Goal: Check status: Check status

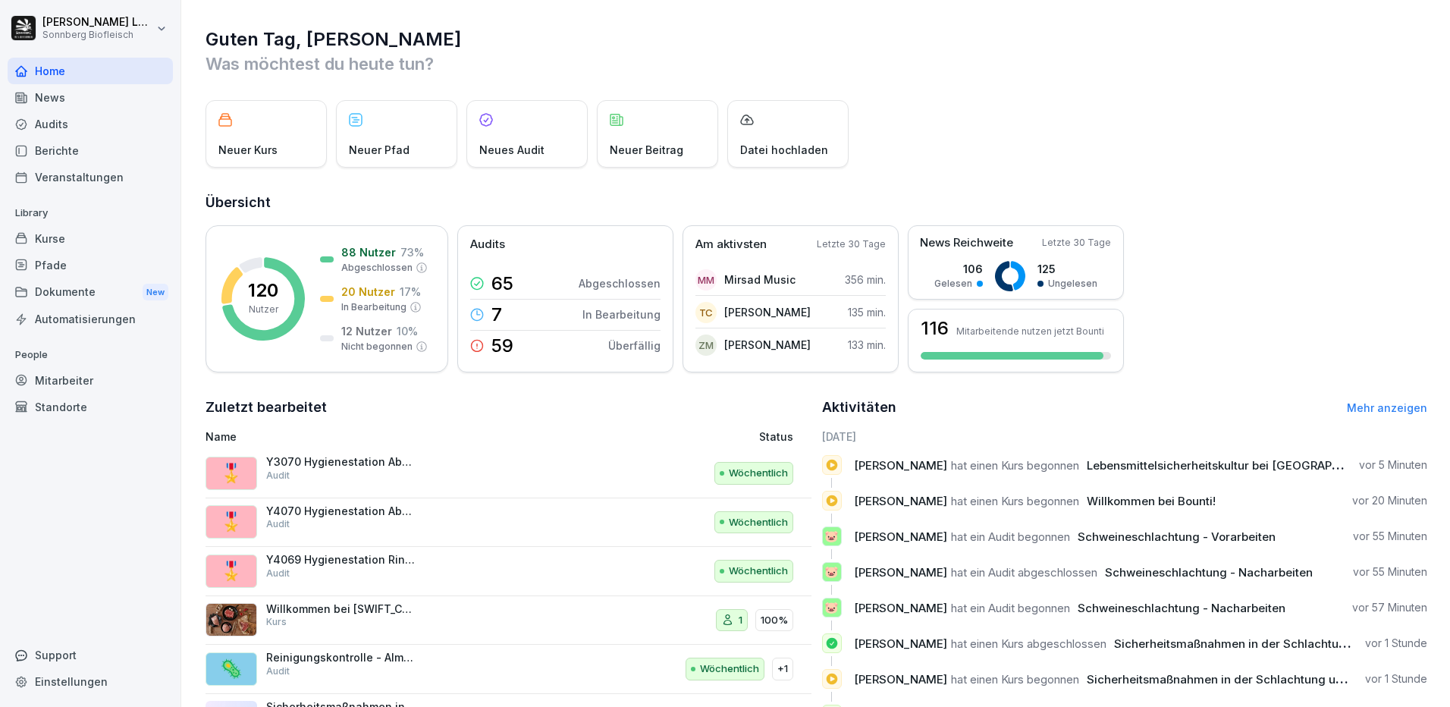
click at [78, 378] on div "Mitarbeiter" at bounding box center [90, 380] width 165 height 27
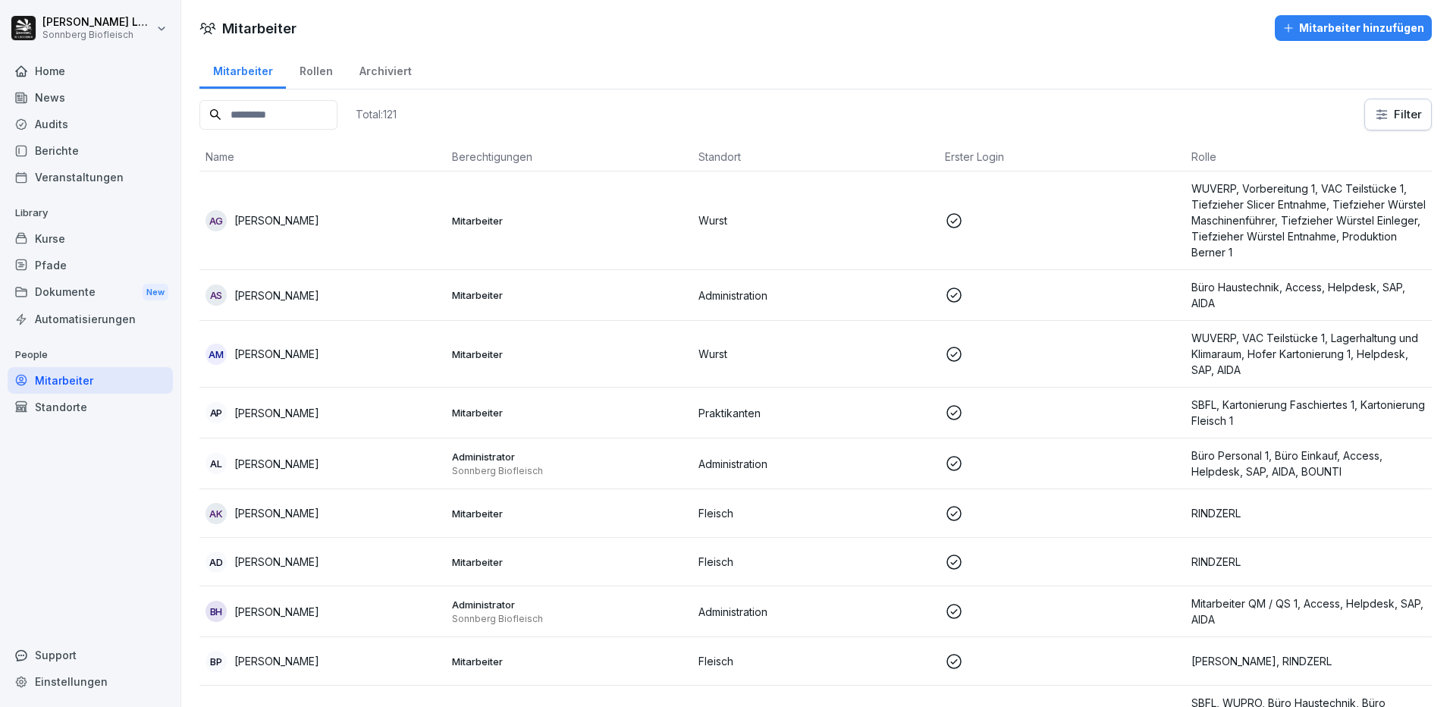
click at [309, 119] on input at bounding box center [268, 115] width 138 height 30
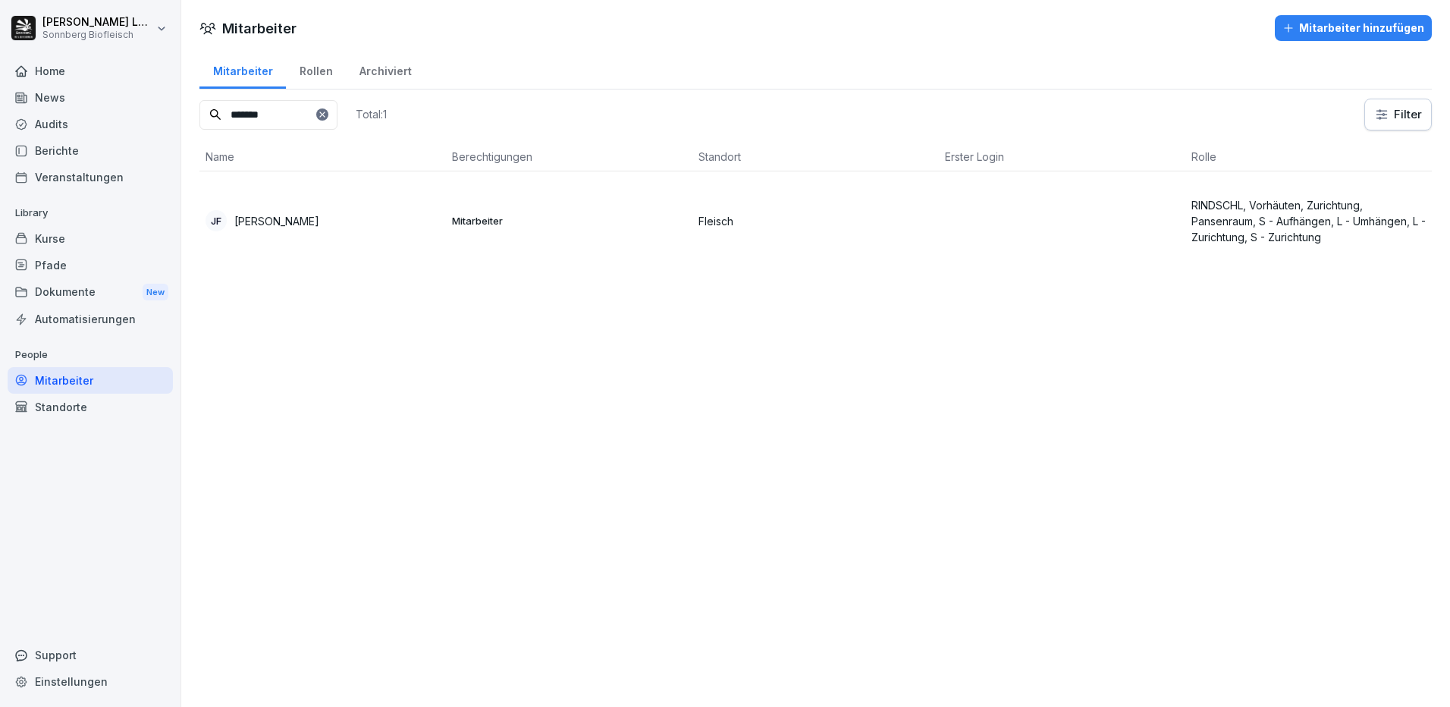
type input "*******"
click at [319, 217] on p "[PERSON_NAME]" at bounding box center [276, 221] width 85 height 16
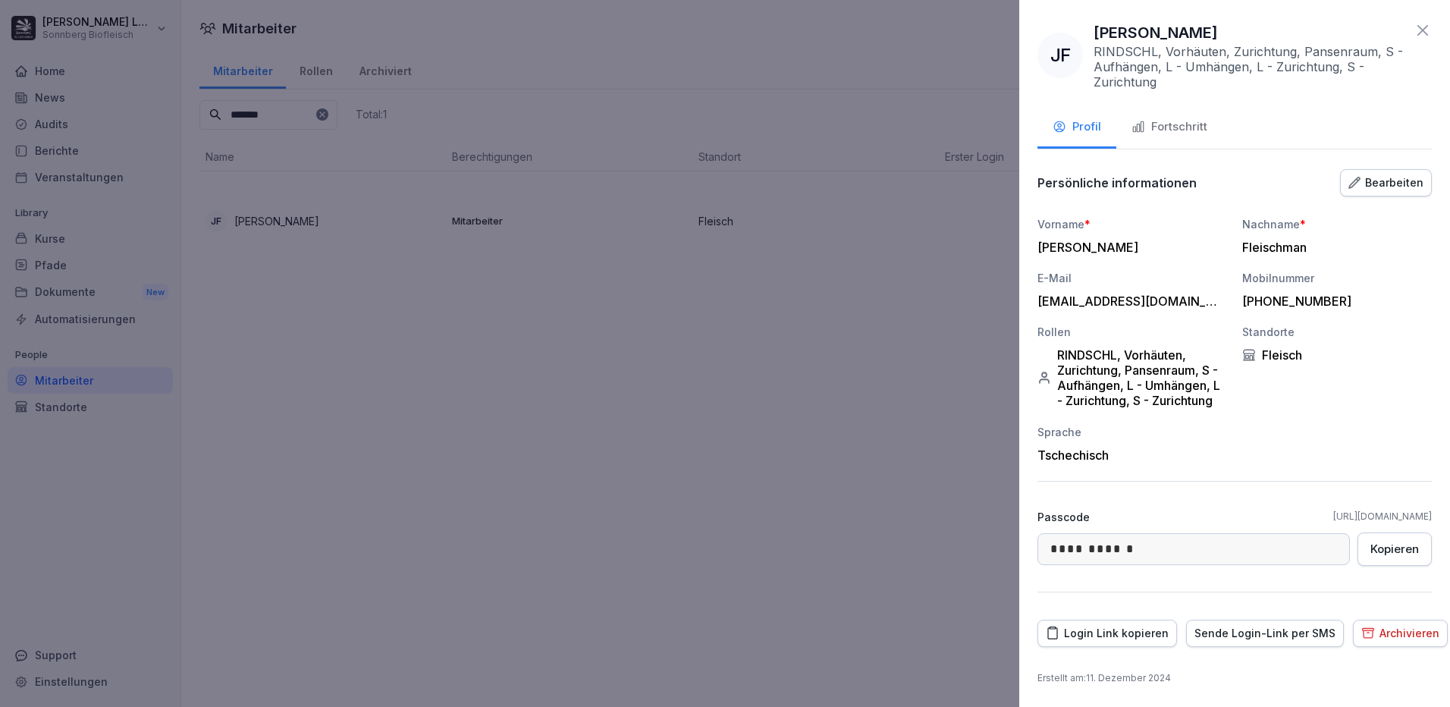
click at [1098, 633] on div "Login Link kopieren" at bounding box center [1107, 633] width 123 height 17
click at [1195, 124] on div "Fortschritt" at bounding box center [1170, 126] width 76 height 17
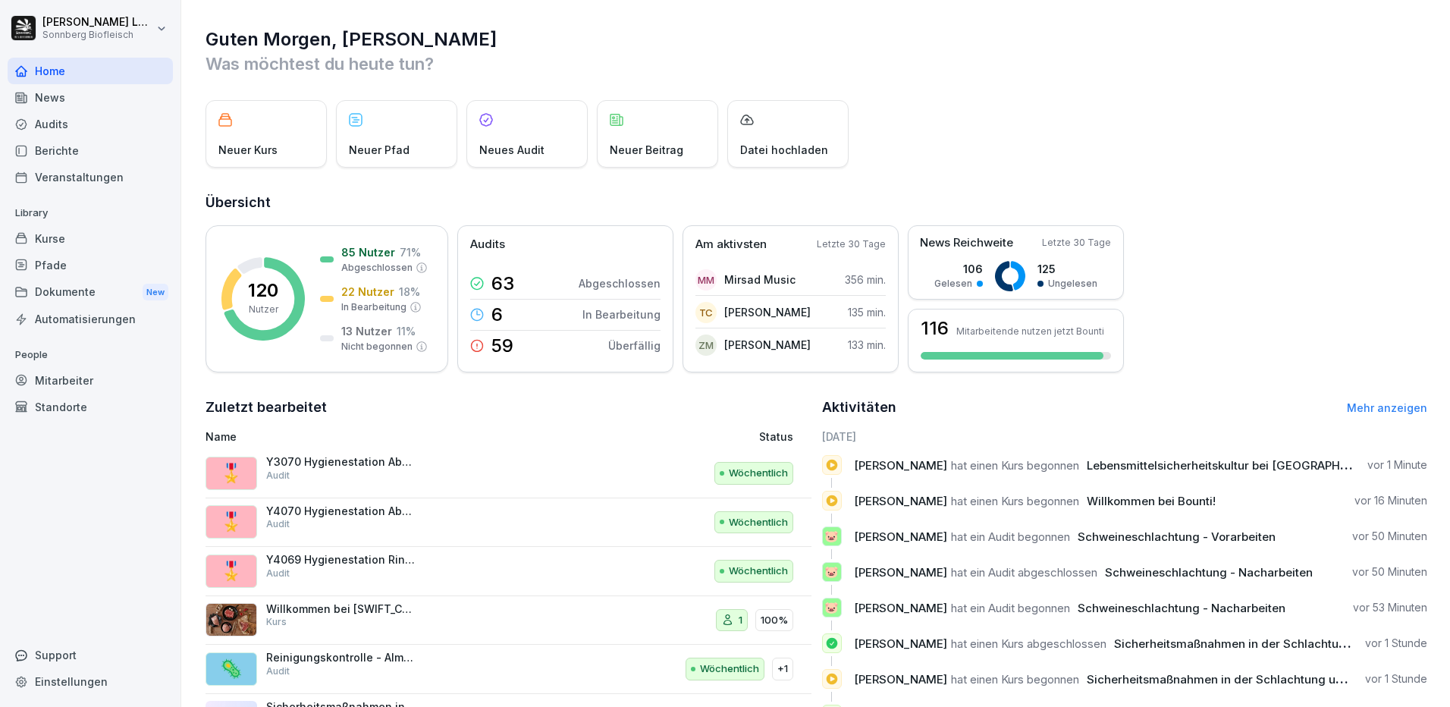
click at [114, 386] on div "Mitarbeiter" at bounding box center [90, 380] width 165 height 27
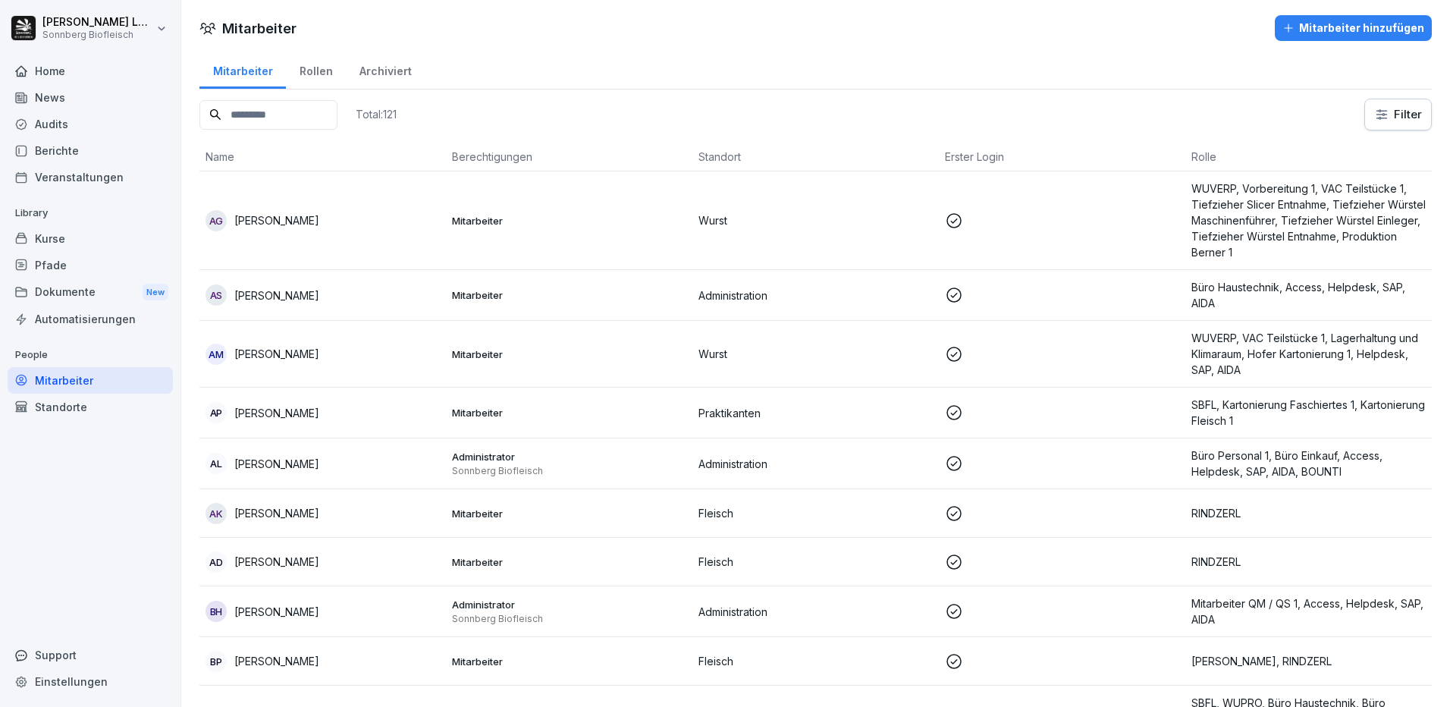
click at [285, 116] on input at bounding box center [268, 115] width 138 height 30
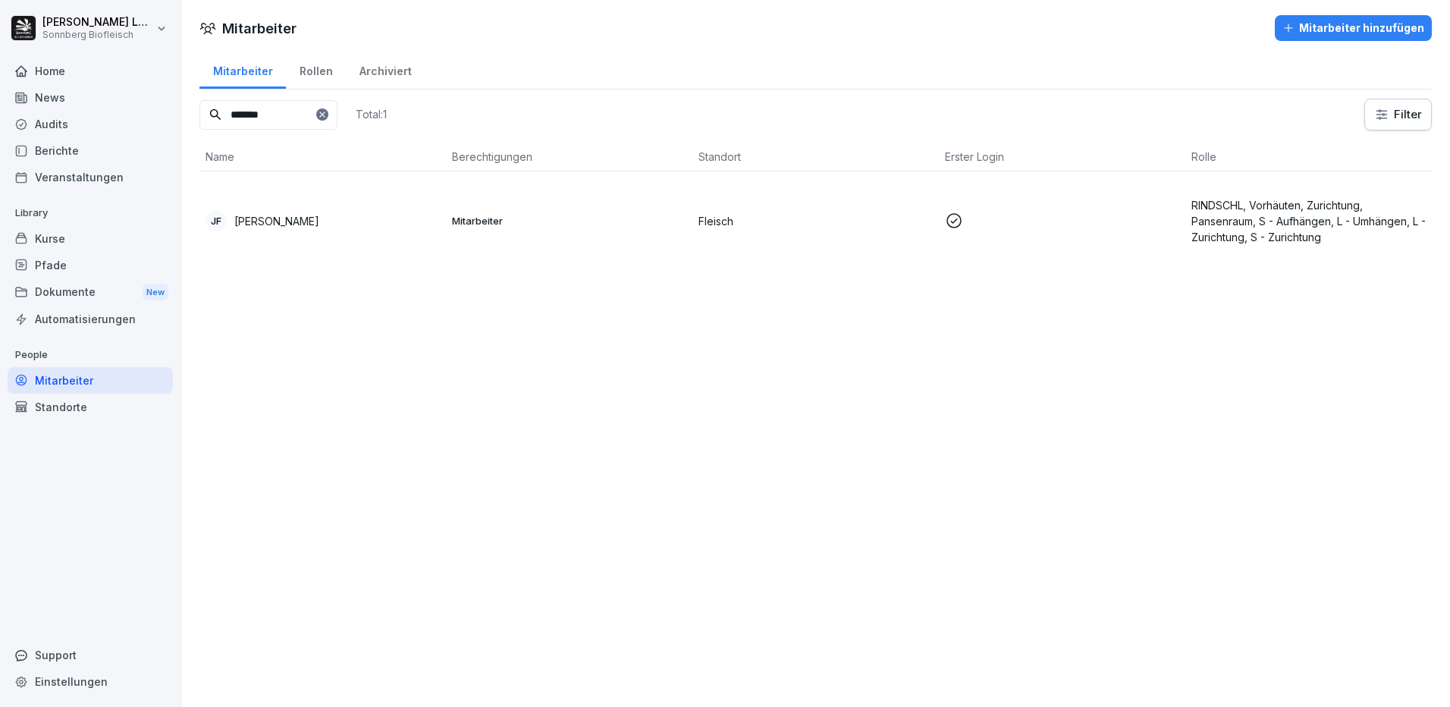
type input "*******"
click at [302, 225] on p "[PERSON_NAME]" at bounding box center [276, 221] width 85 height 16
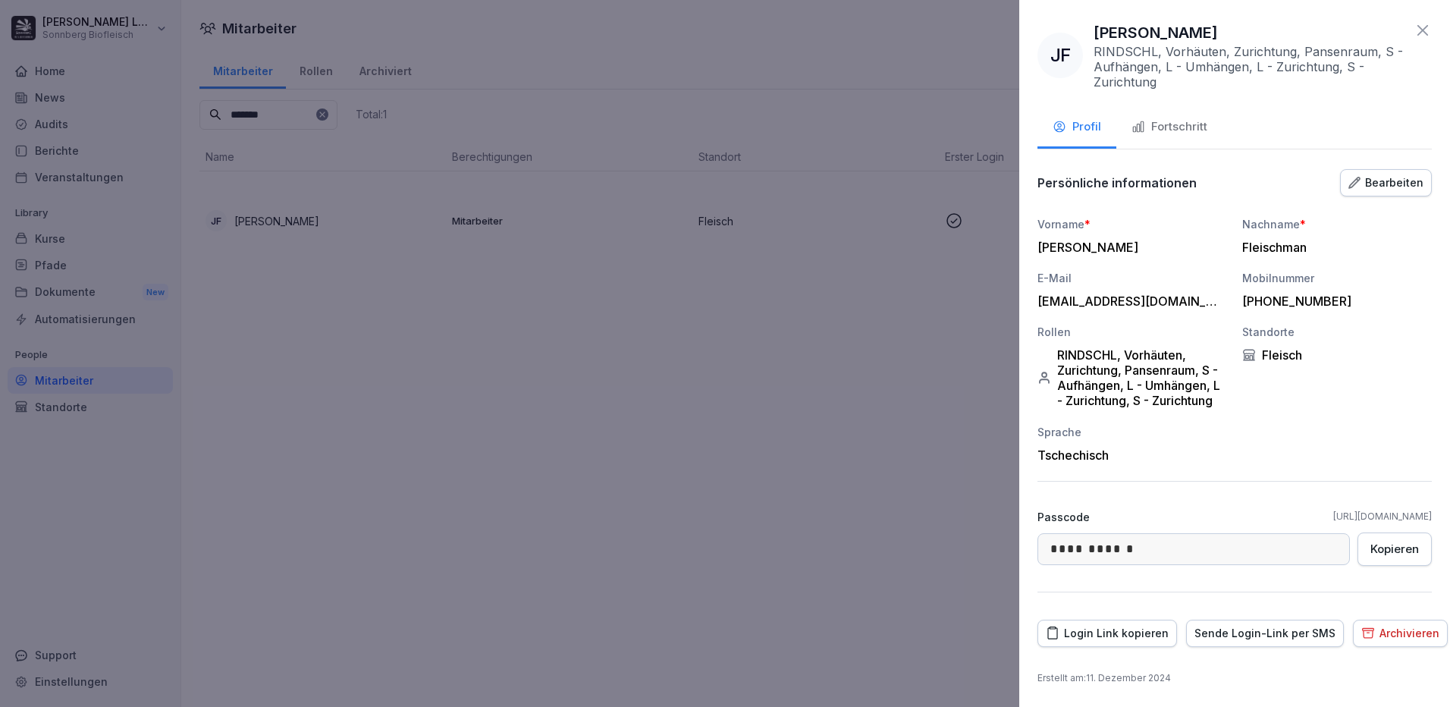
click at [1156, 131] on div "Fortschritt" at bounding box center [1170, 126] width 76 height 17
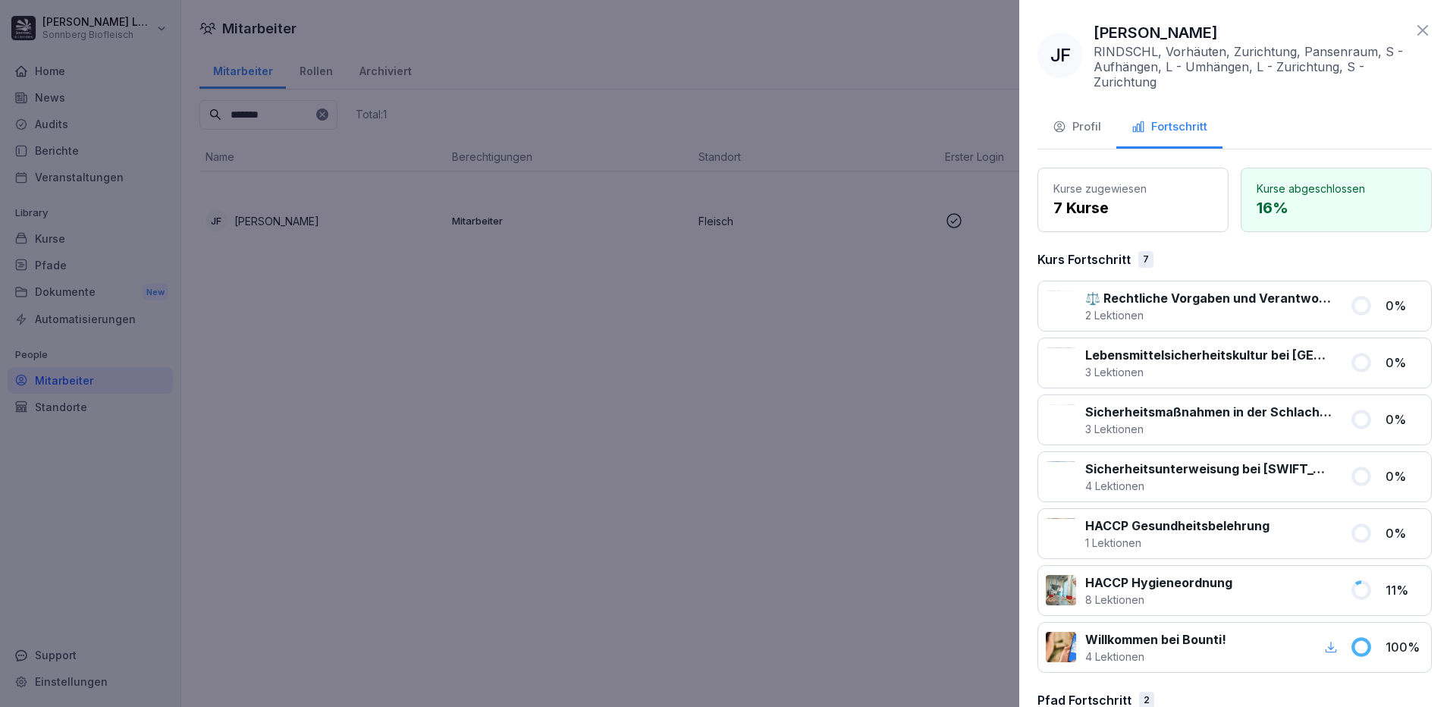
scroll to position [143, 0]
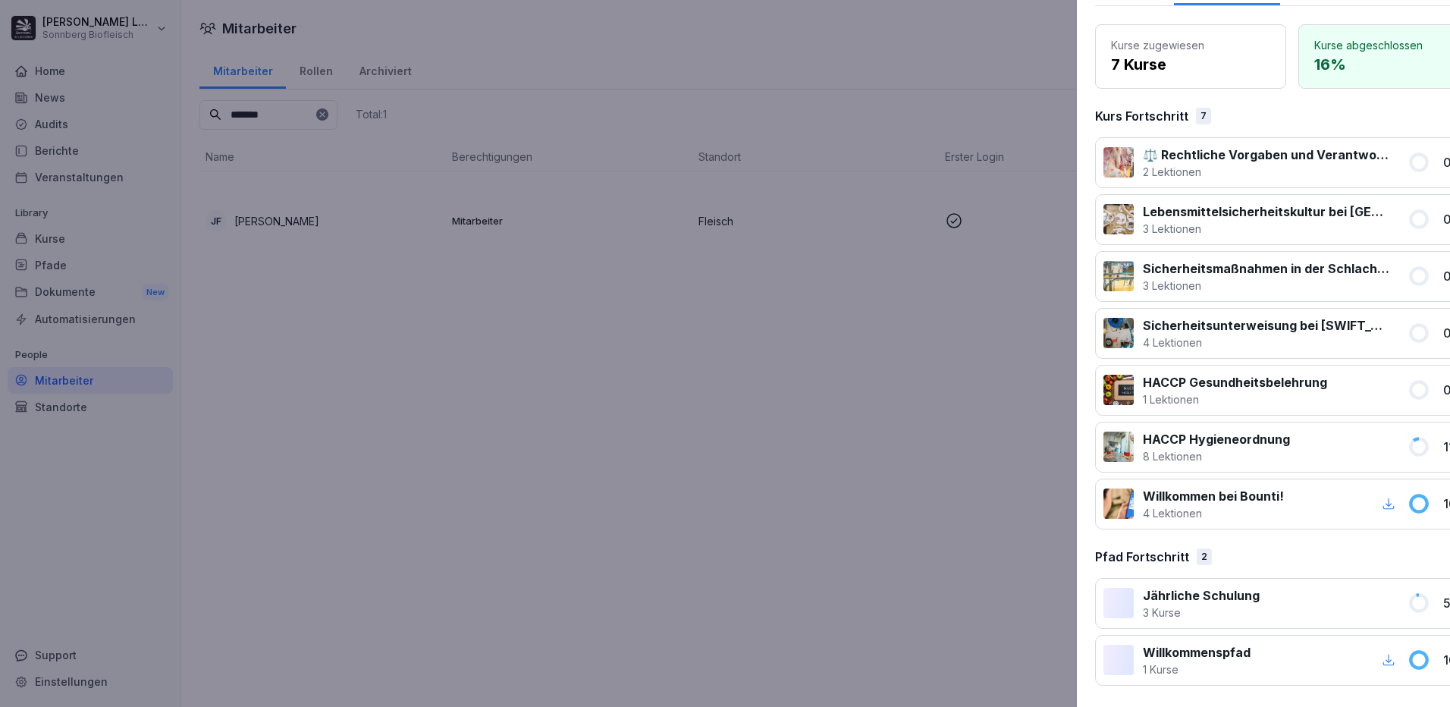
drag, startPoint x: 748, startPoint y: 542, endPoint x: 747, endPoint y: 566, distance: 23.5
click at [747, 566] on div at bounding box center [725, 353] width 1450 height 707
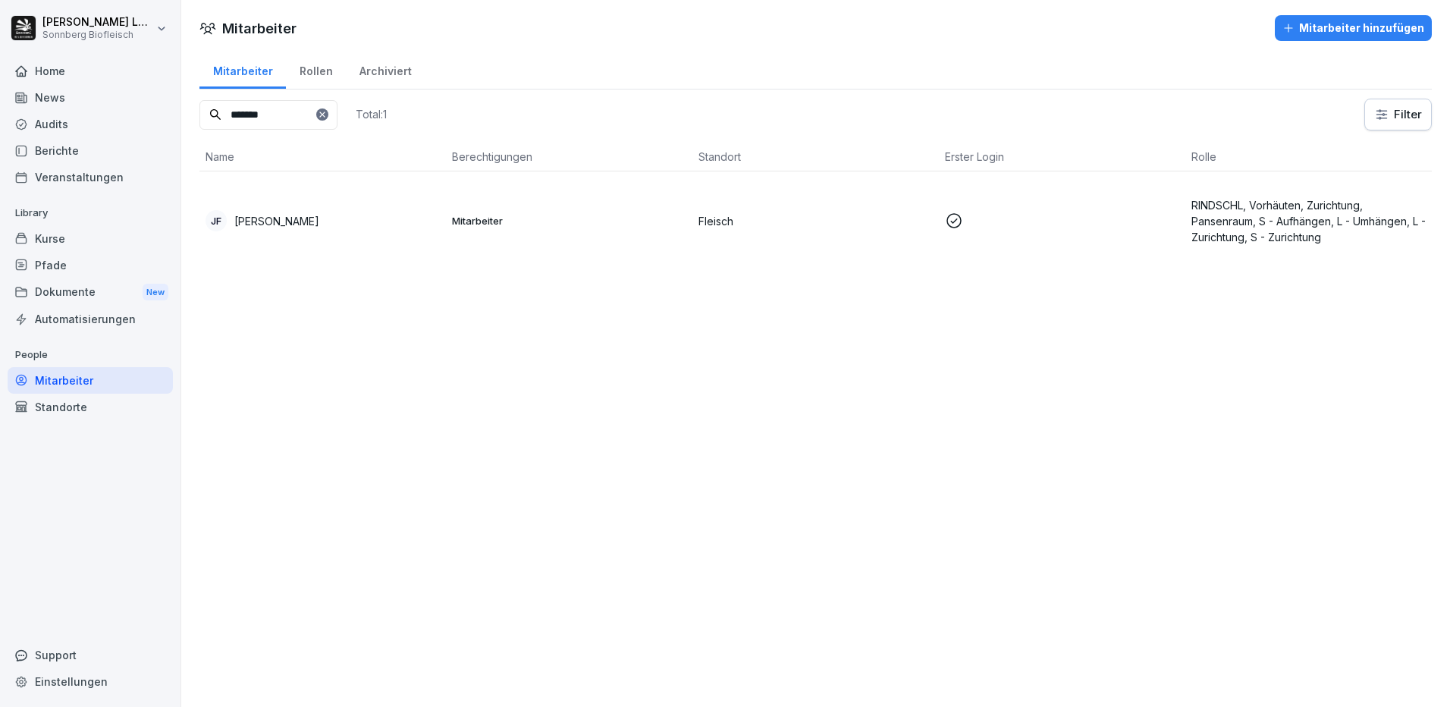
click at [1395, 118] on html "Anna-Maria Lumetsberger Sonnberg Biofleisch Home News Audits Berichte Veranstal…" at bounding box center [725, 353] width 1450 height 707
click at [352, 240] on html "Anna-Maria Lumetsberger Sonnberg Biofleisch Home News Audits Berichte Veranstal…" at bounding box center [725, 353] width 1450 height 707
drag, startPoint x: 511, startPoint y: 241, endPoint x: 541, endPoint y: 243, distance: 30.4
click at [541, 243] on td "Mitarbeiter" at bounding box center [569, 220] width 246 height 99
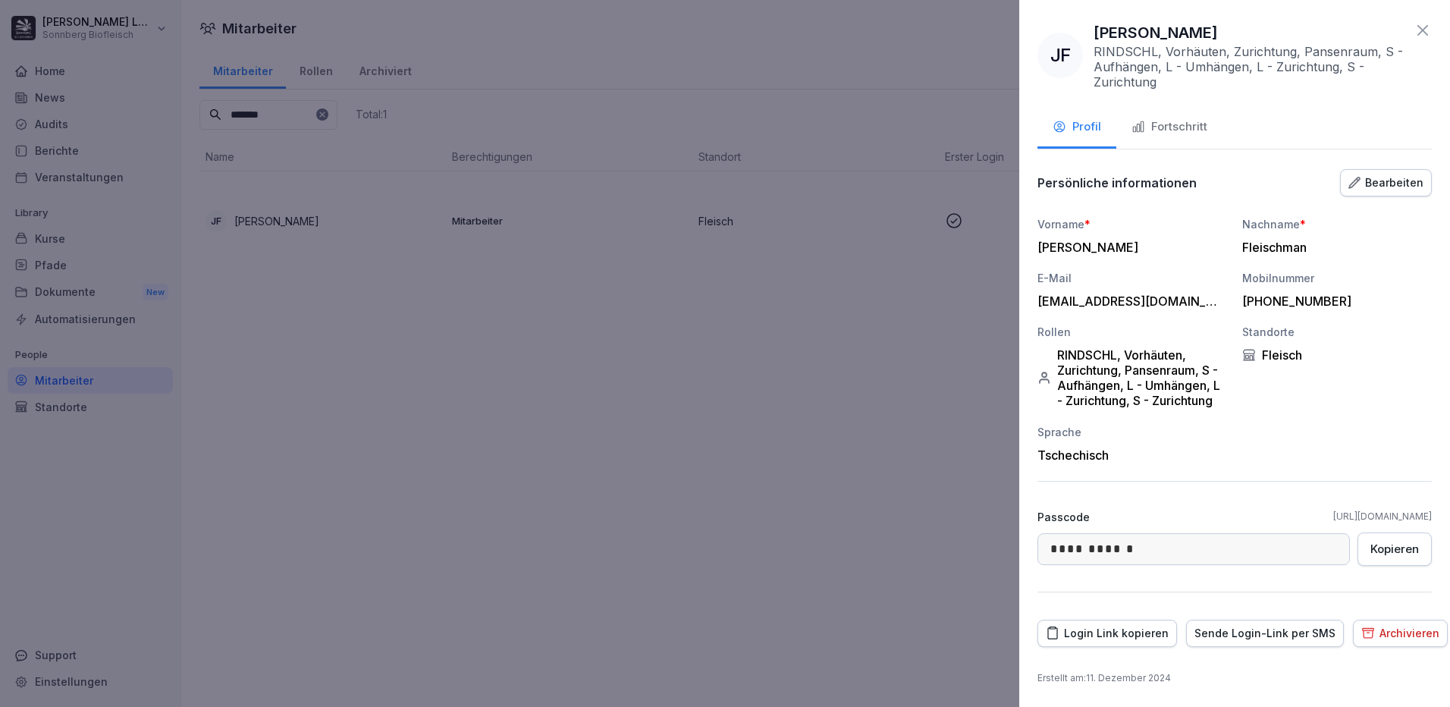
click at [1195, 134] on div "Fortschritt" at bounding box center [1170, 126] width 76 height 17
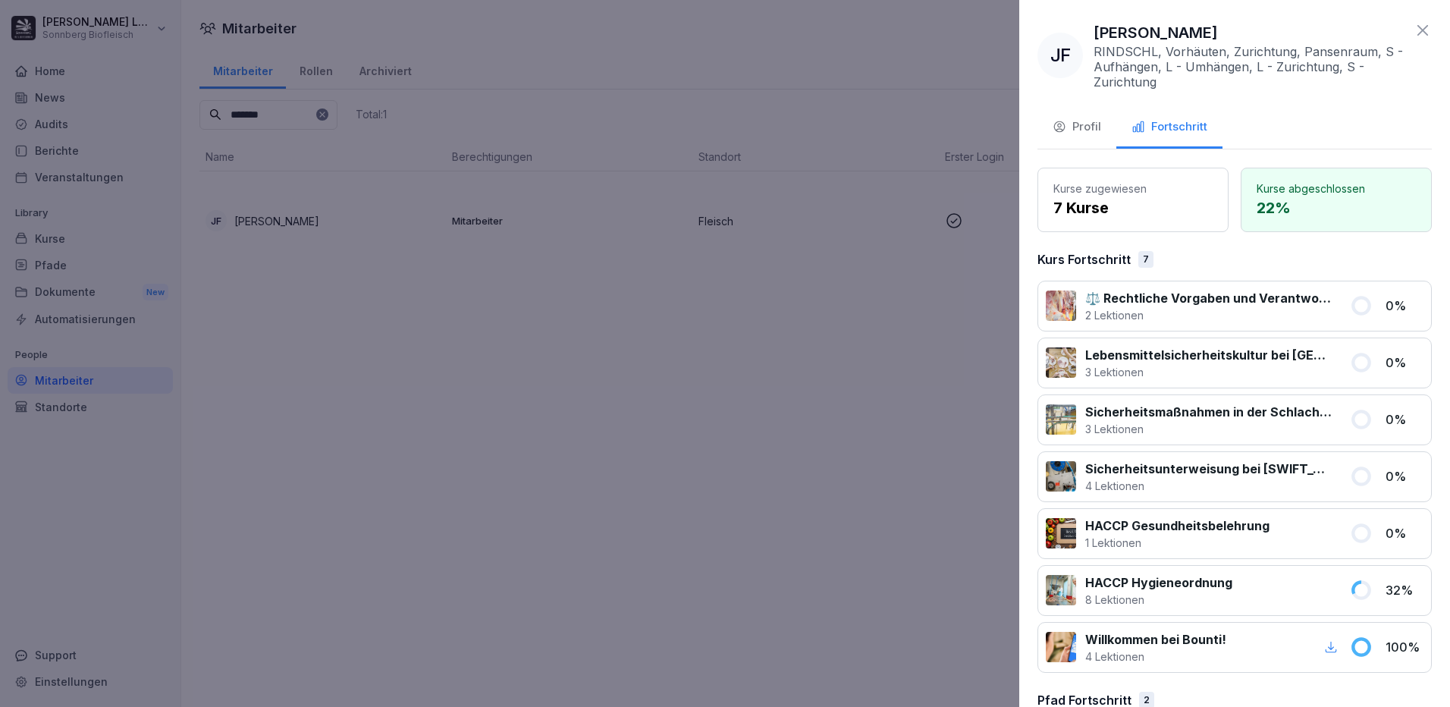
scroll to position [76, 0]
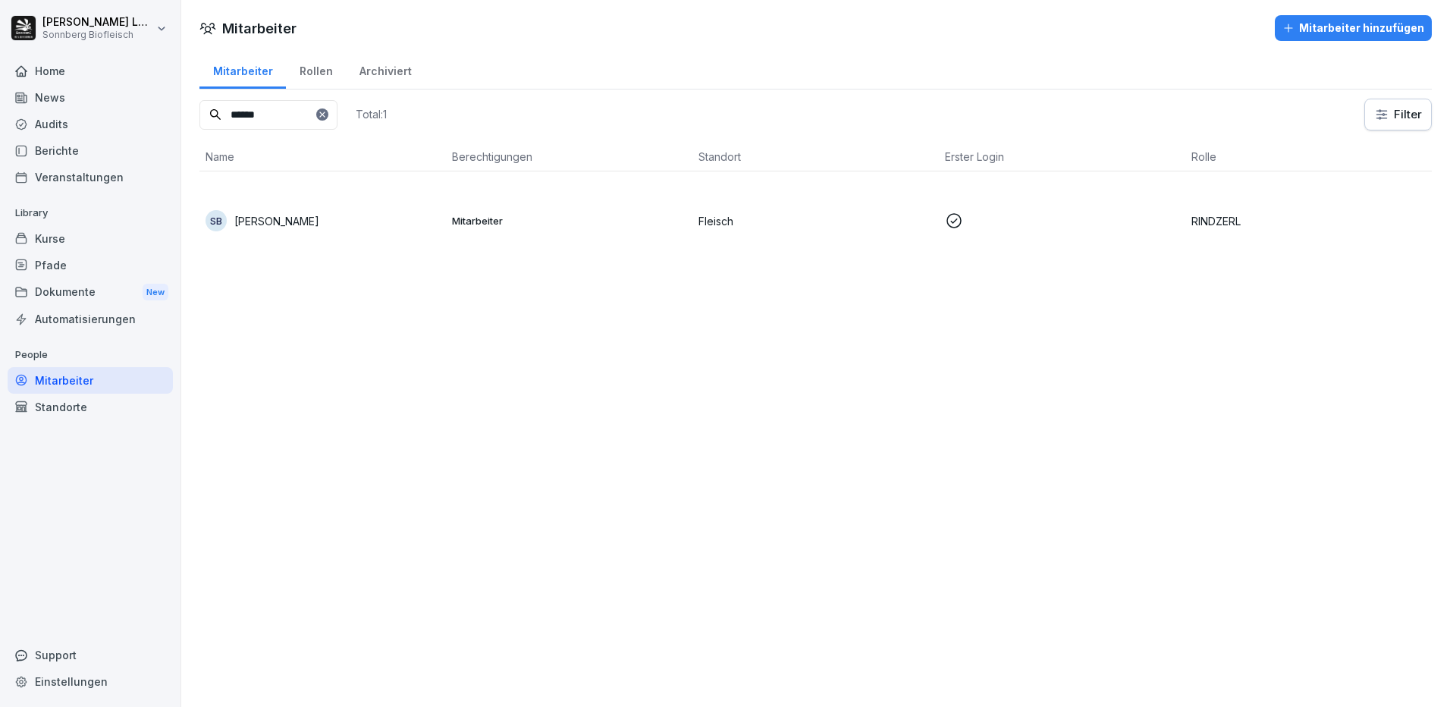
click at [393, 215] on div "SB Steve Becker" at bounding box center [323, 220] width 234 height 21
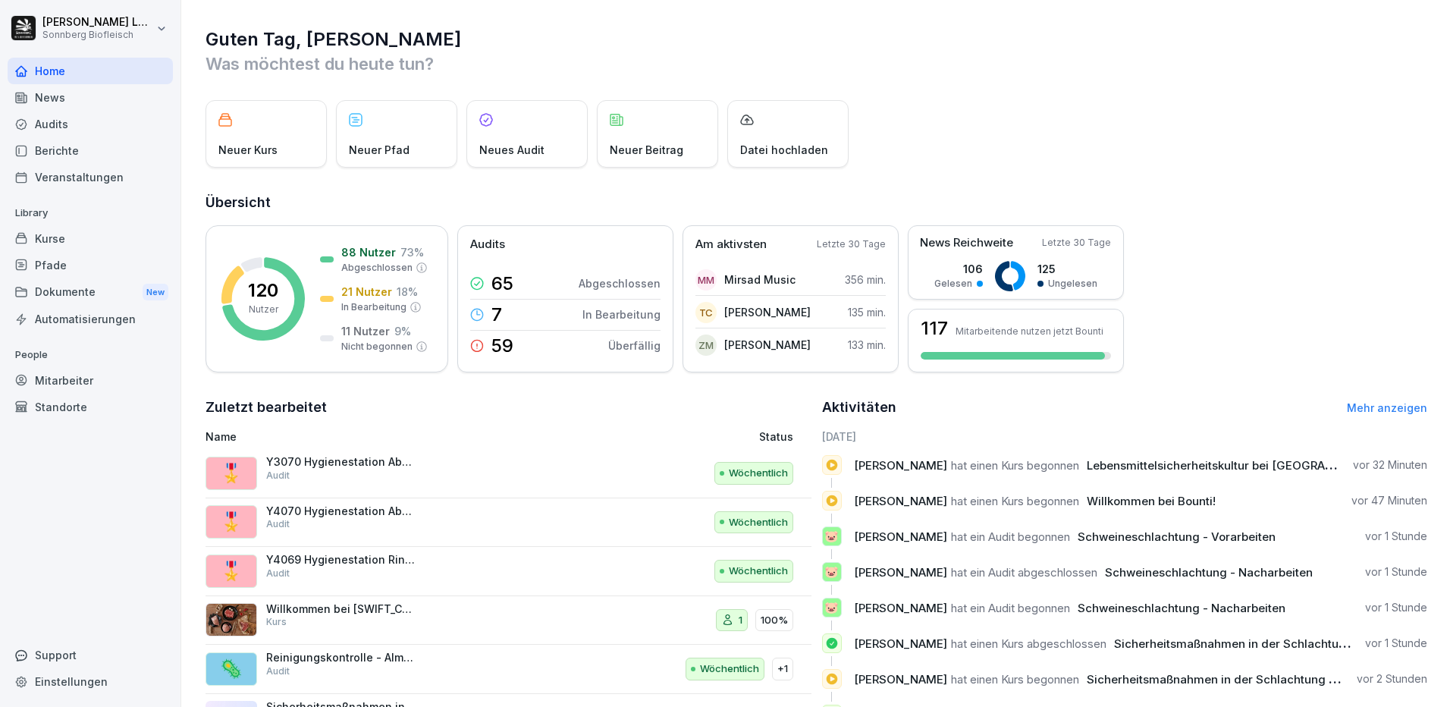
click at [55, 381] on div "Mitarbeiter" at bounding box center [90, 380] width 165 height 27
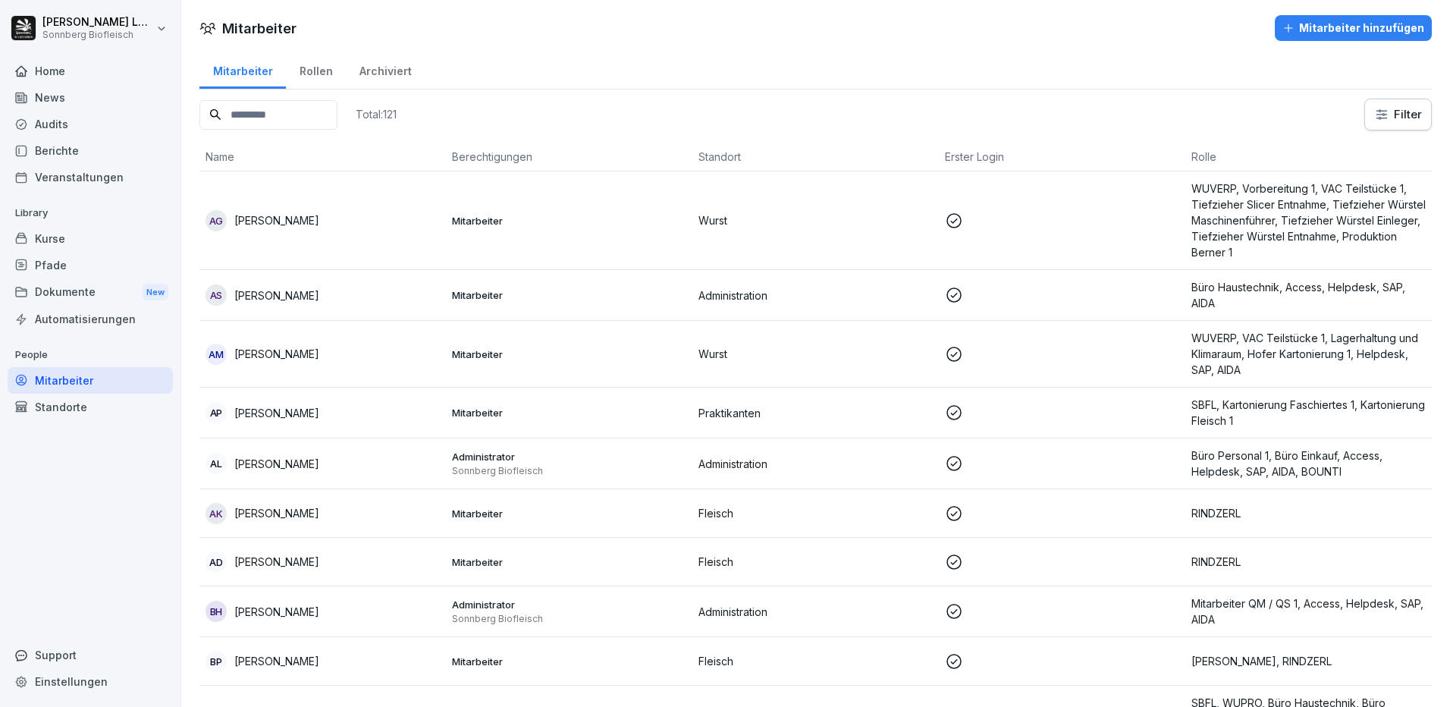
click at [259, 121] on input at bounding box center [268, 115] width 138 height 30
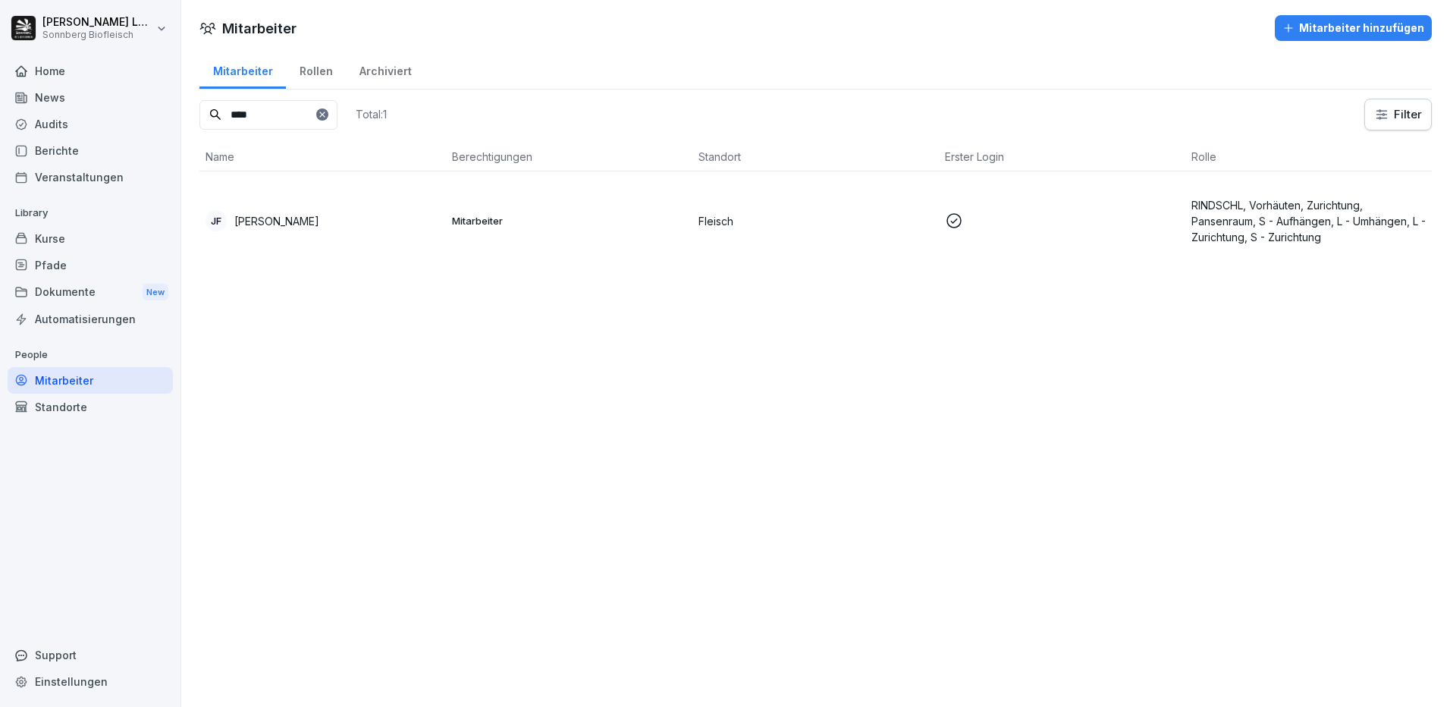
type input "****"
click at [301, 232] on td "[PERSON_NAME]" at bounding box center [322, 220] width 246 height 99
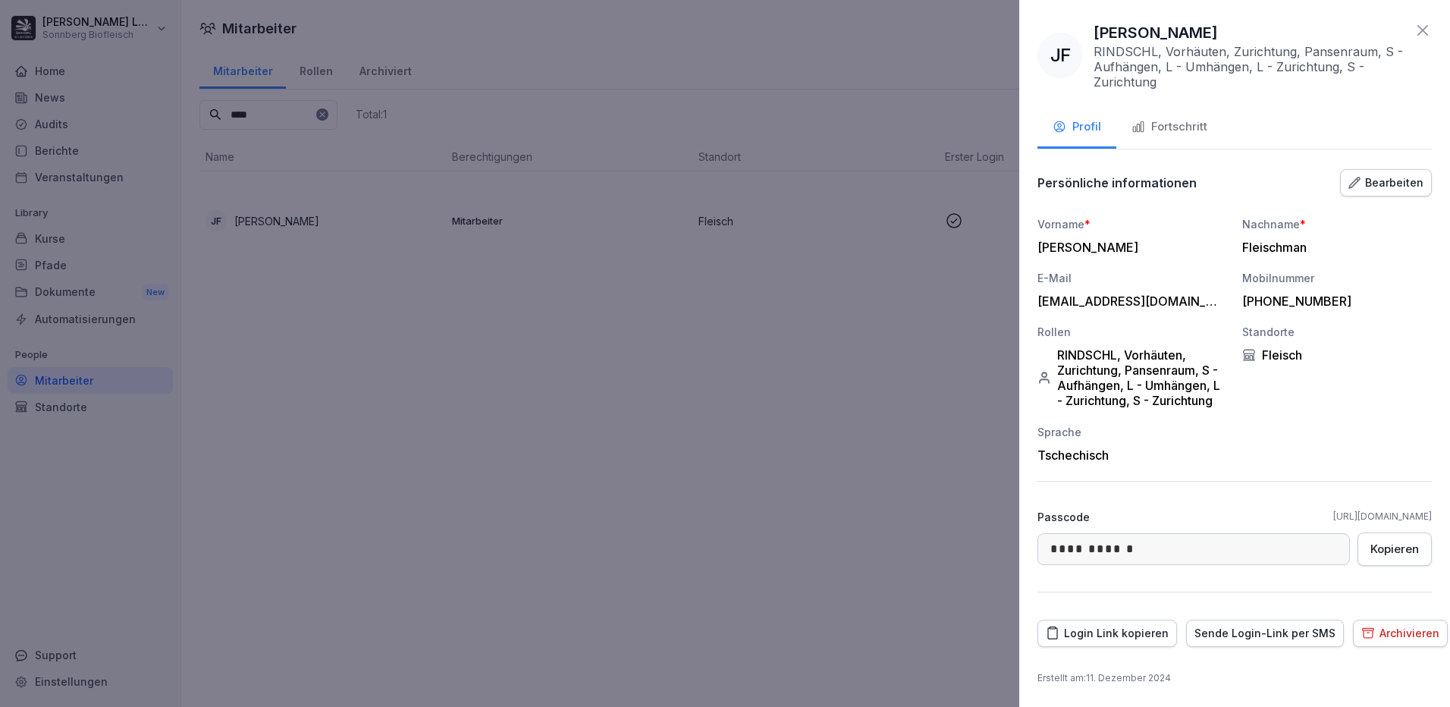
click at [1147, 134] on div "Fortschritt" at bounding box center [1170, 126] width 76 height 17
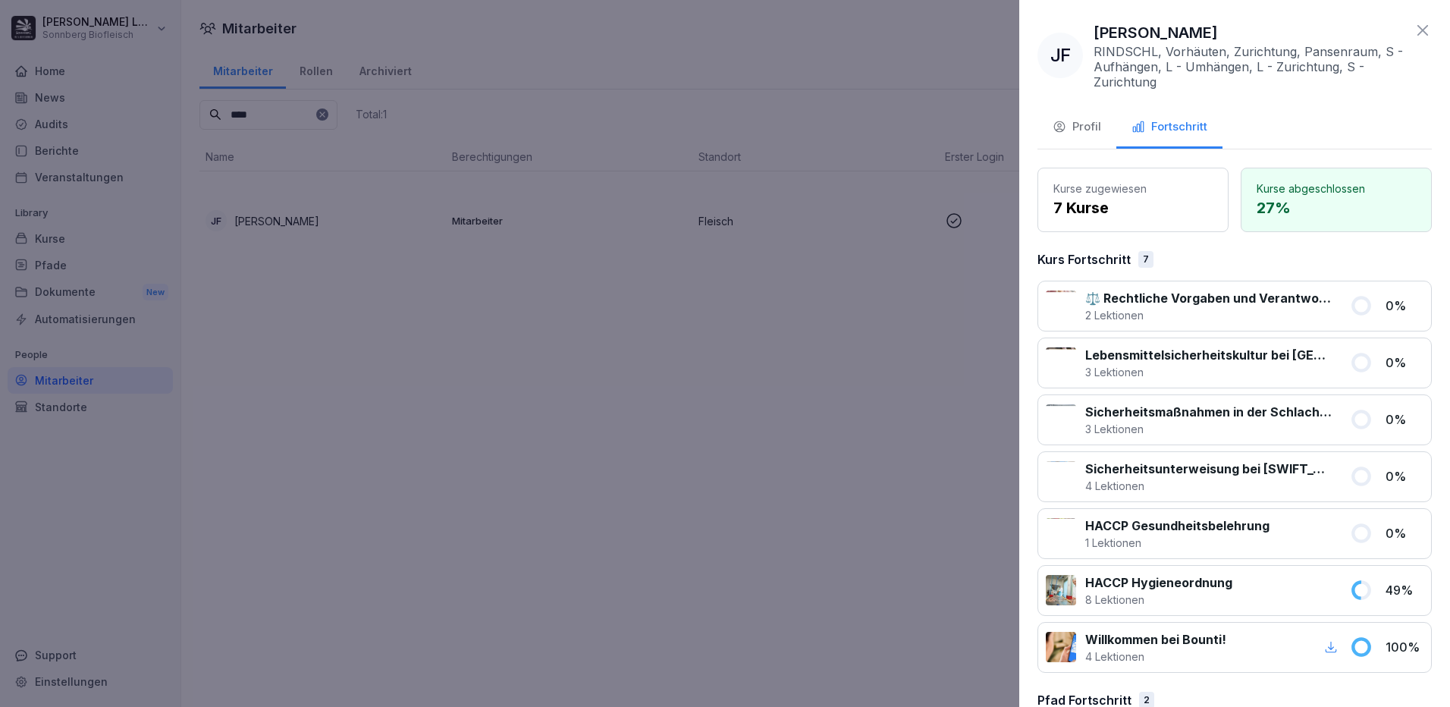
scroll to position [143, 0]
